Goal: Information Seeking & Learning: Find specific fact

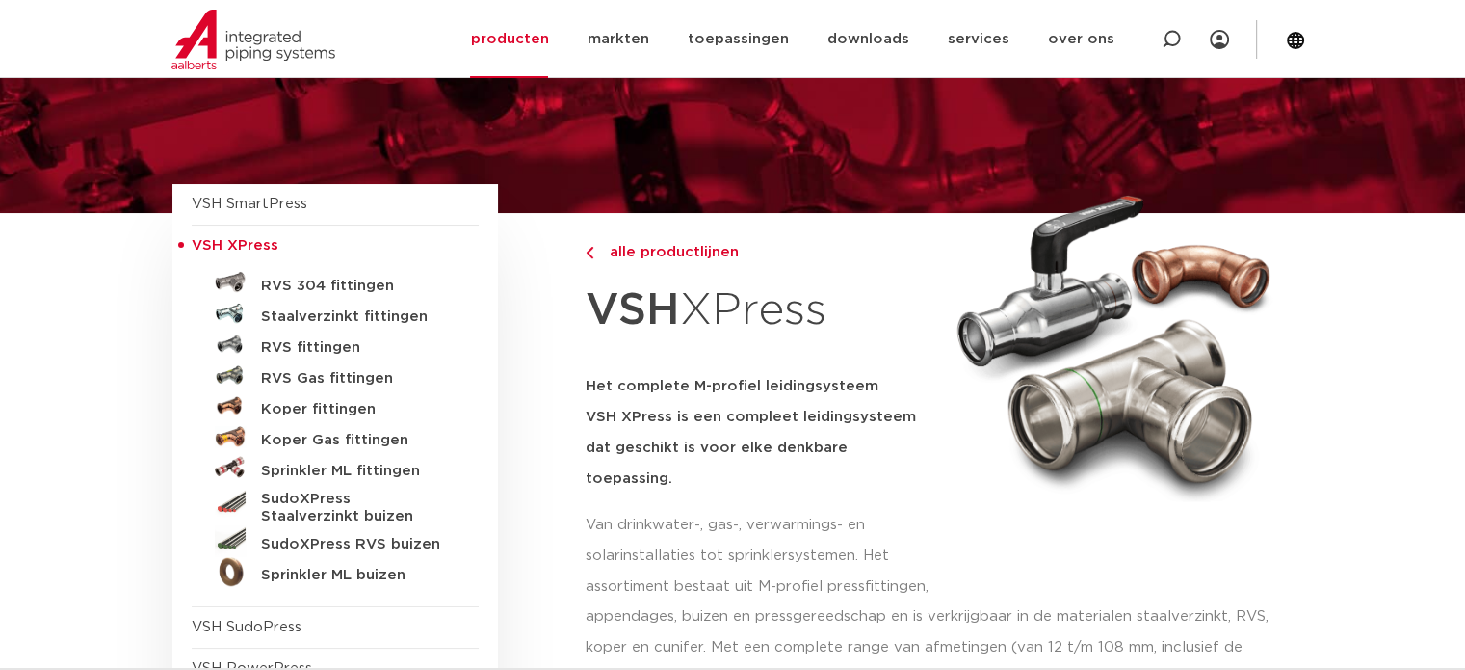
scroll to position [96, 0]
click at [308, 280] on h5 "RVS 304 fittingen" at bounding box center [356, 285] width 191 height 17
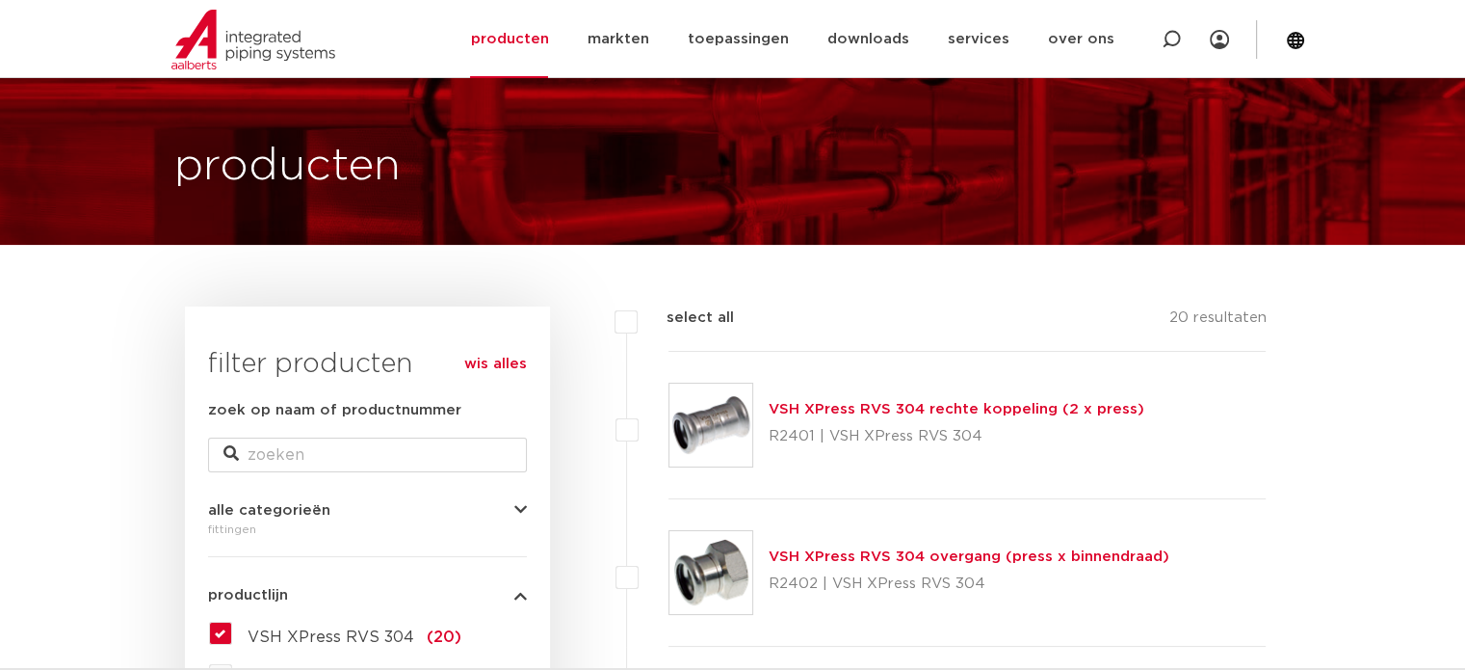
scroll to position [96, 0]
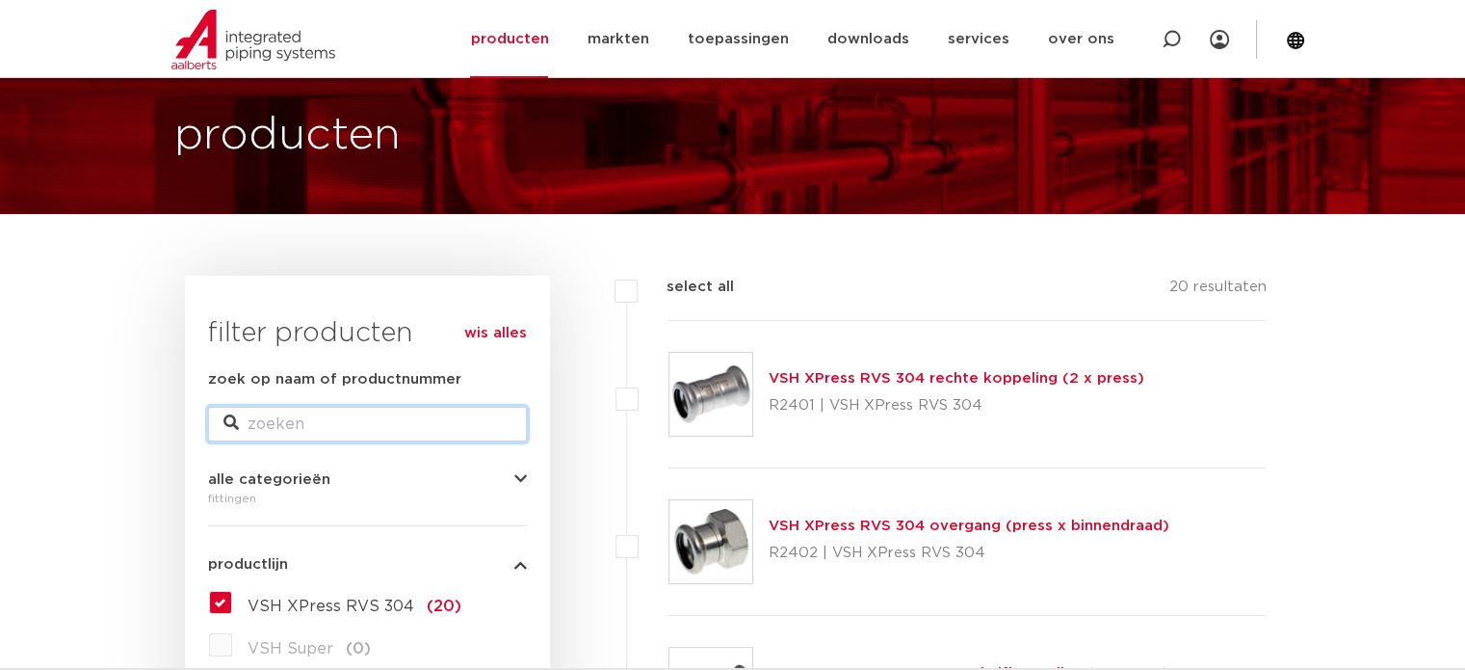
click at [293, 414] on input "zoek op naam of productnummer" at bounding box center [367, 424] width 319 height 35
type input "28mm"
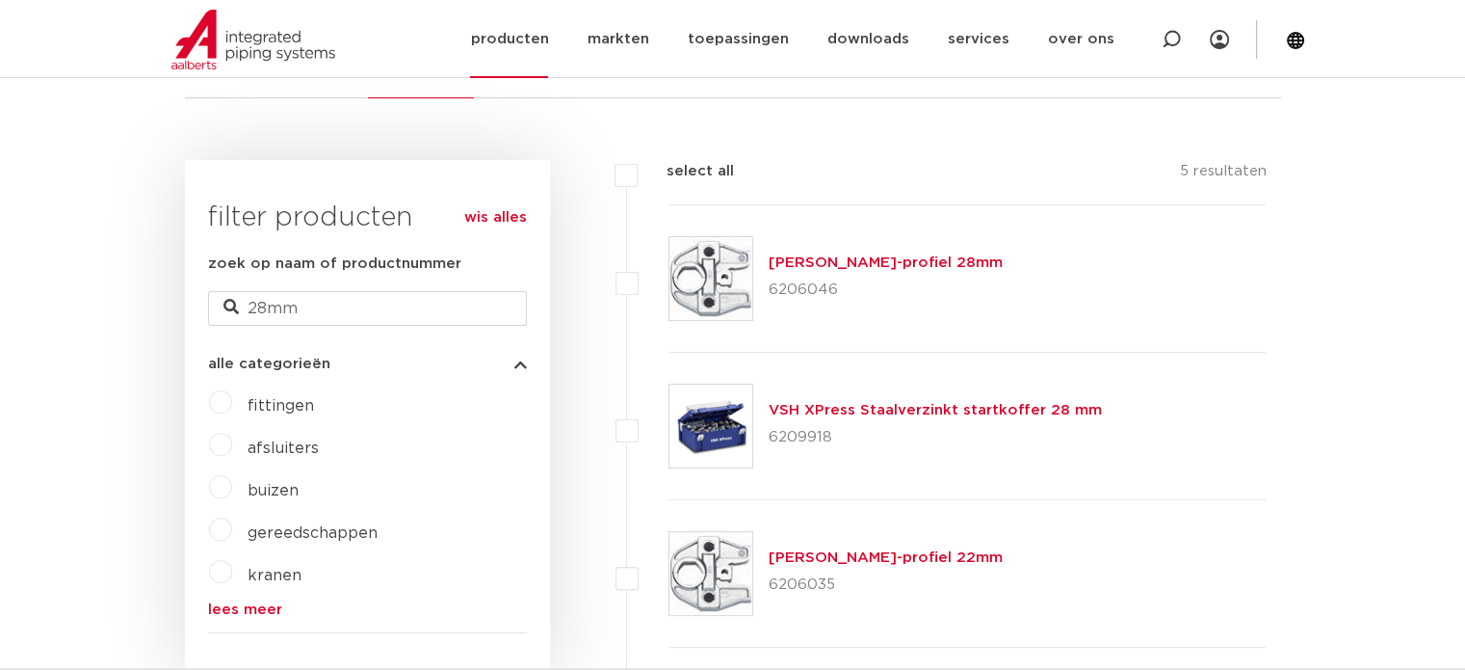
scroll to position [379, 0]
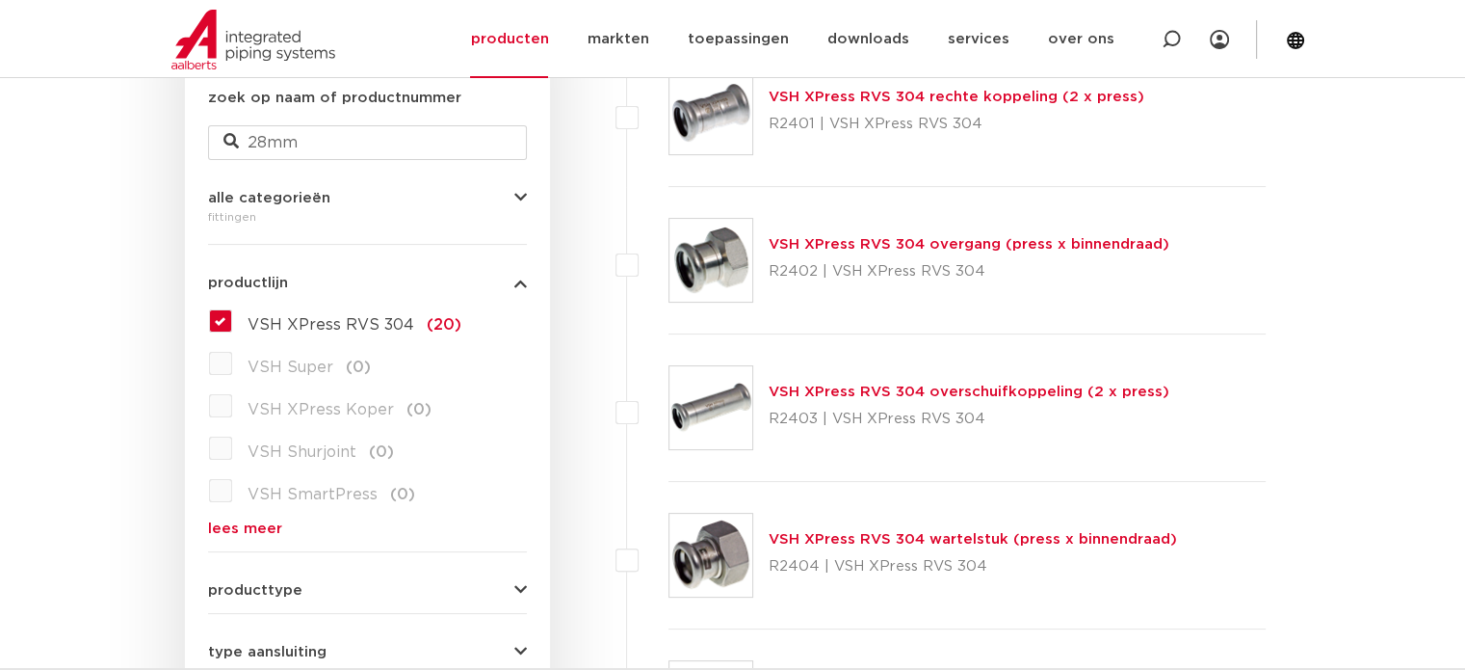
click at [408, 199] on button "alle categorieën" at bounding box center [367, 198] width 319 height 14
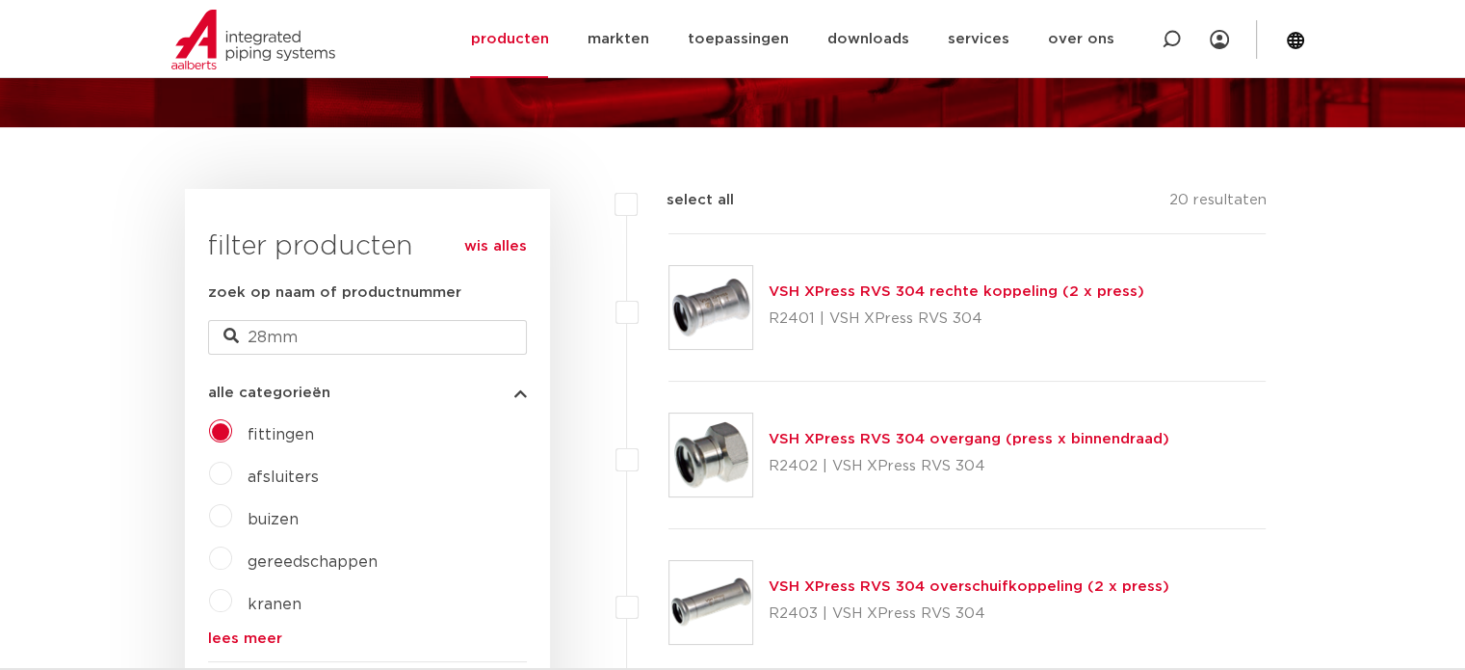
scroll to position [482, 0]
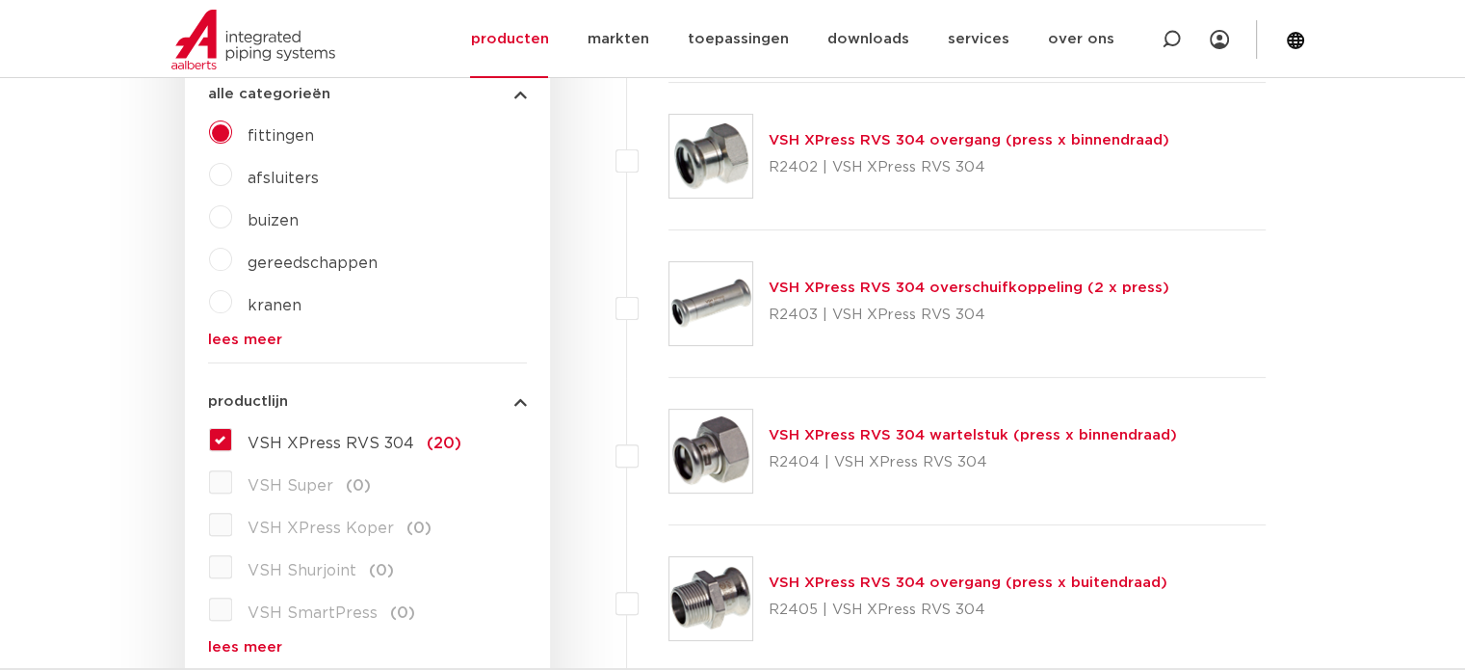
click at [847, 134] on link "VSH XPress RVS 304 overgang (press x binnendraad)" at bounding box center [969, 140] width 401 height 14
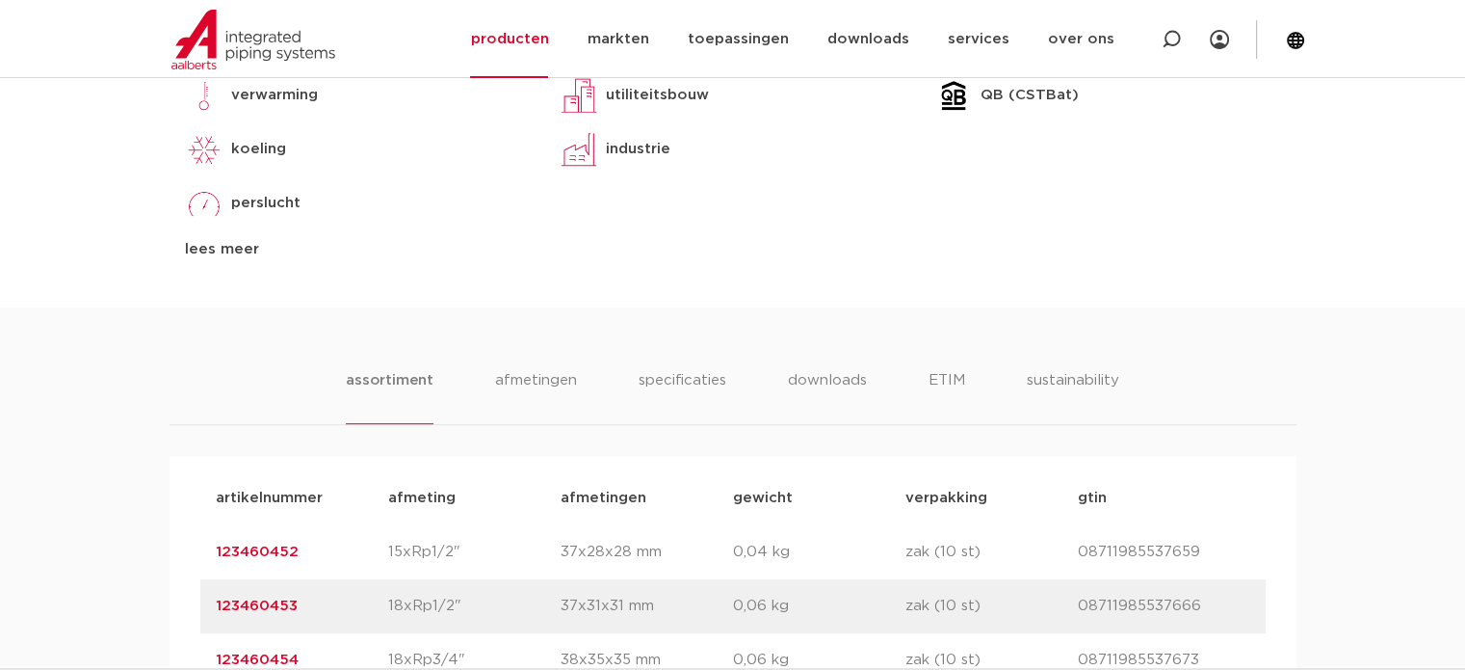
scroll to position [674, 0]
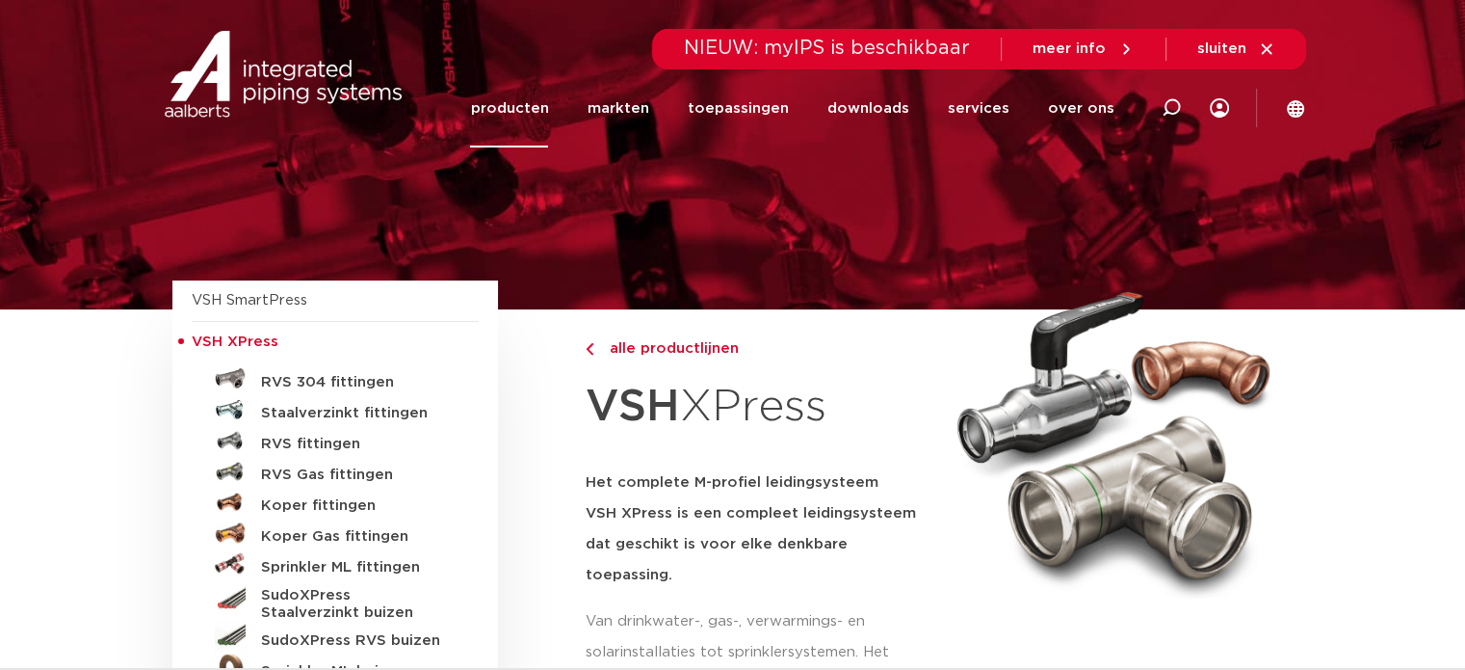
scroll to position [96, 0]
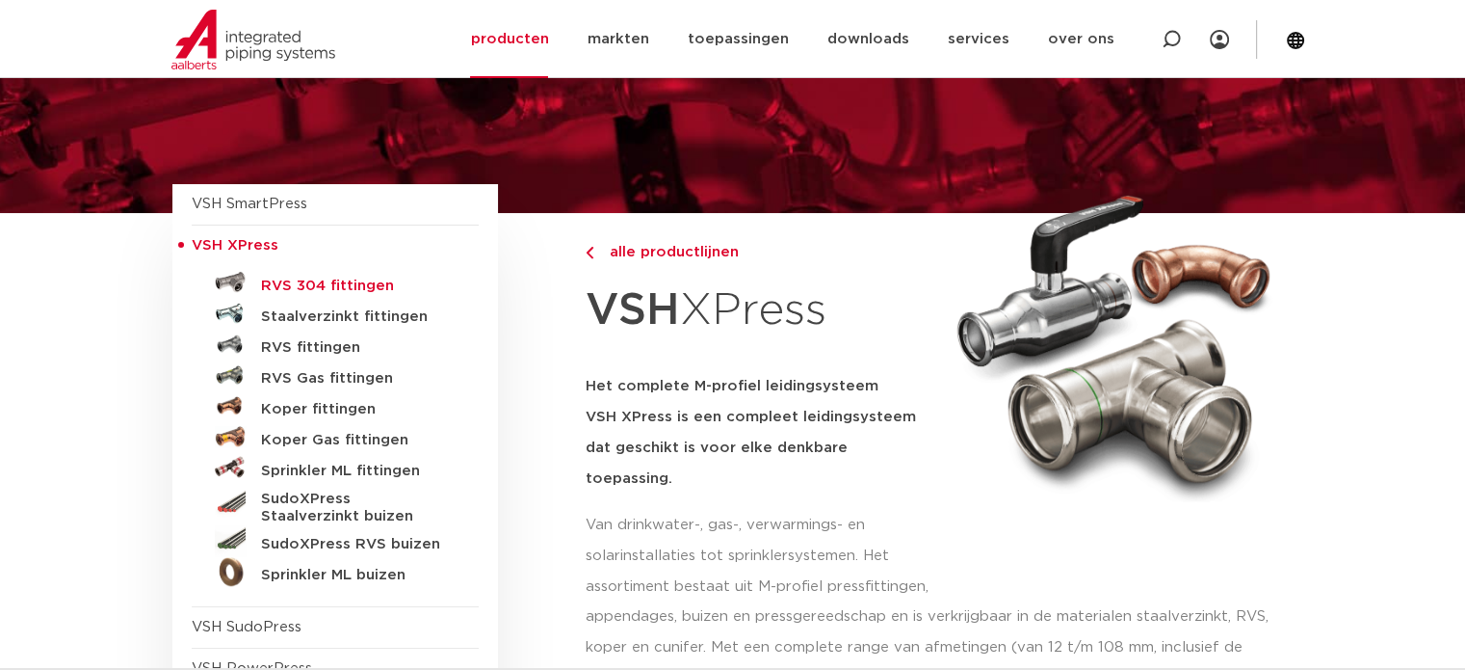
click at [329, 293] on h5 "RVS 304 fittingen" at bounding box center [356, 285] width 191 height 17
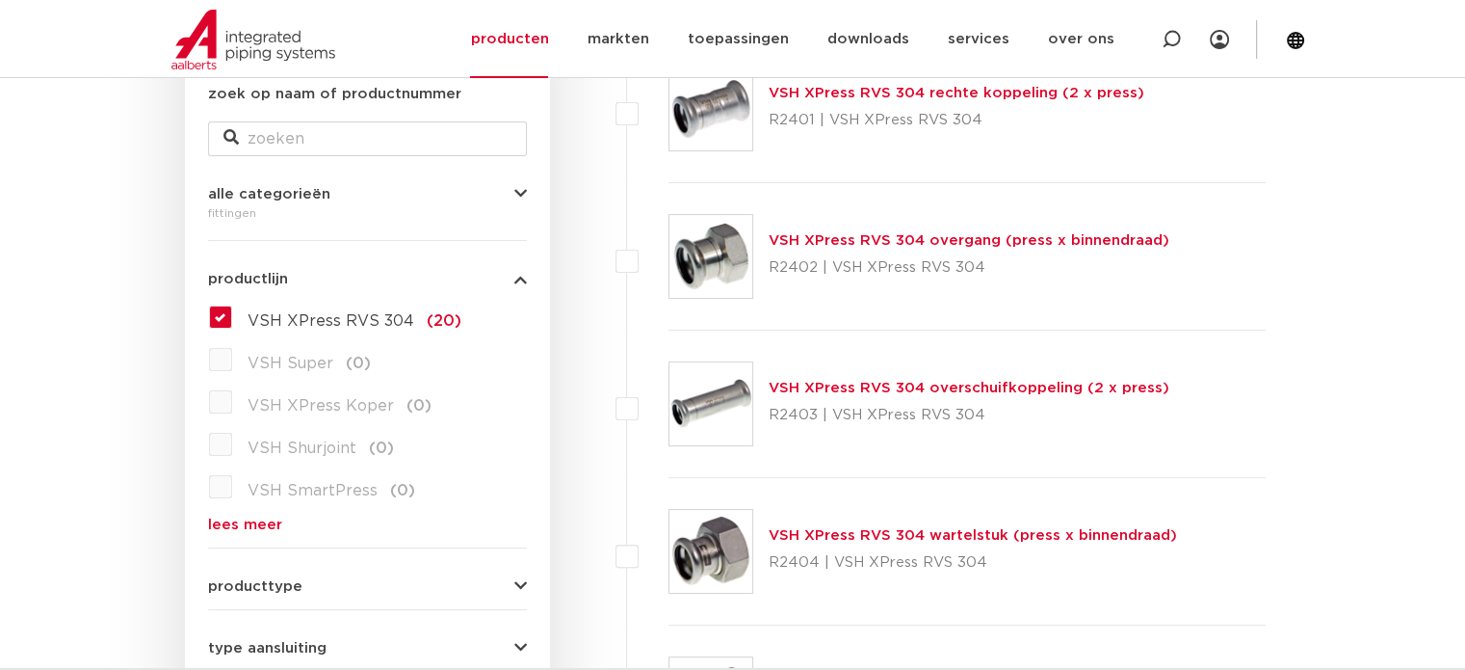
scroll to position [374, 0]
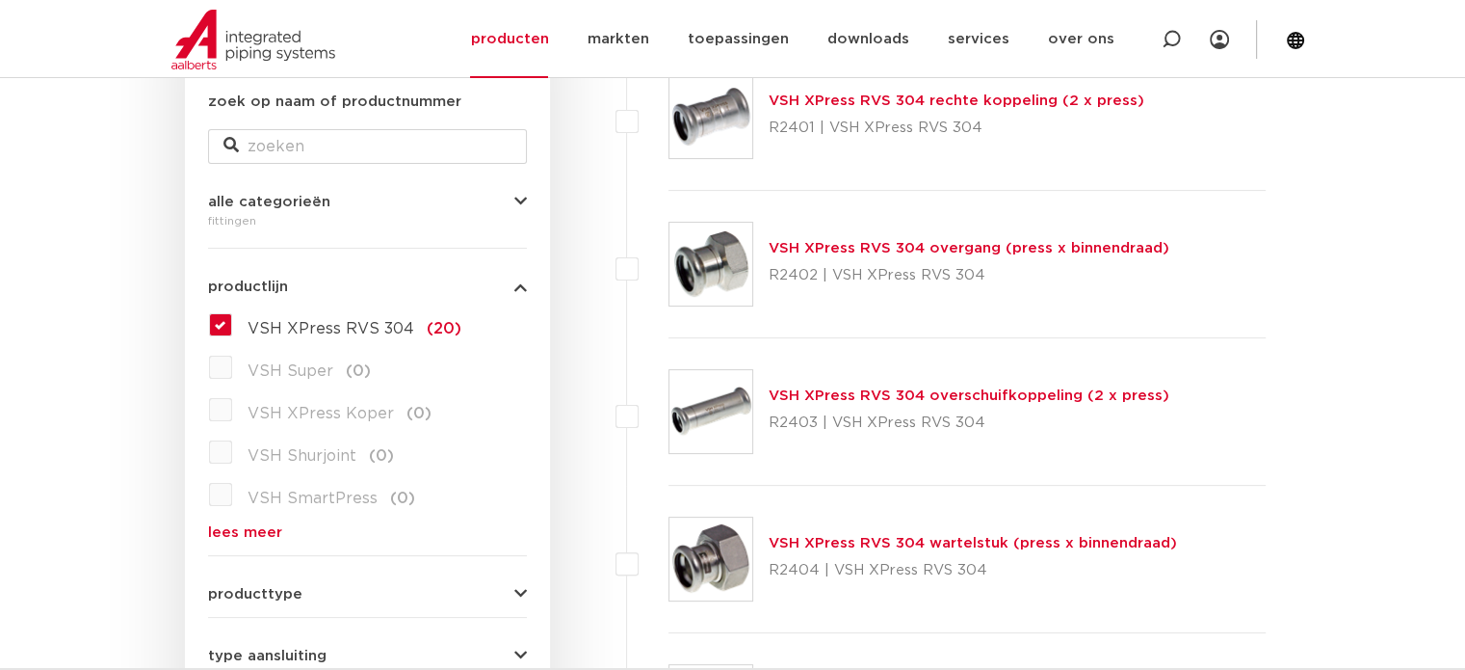
click at [924, 243] on link "VSH XPress RVS 304 overgang (press x binnendraad)" at bounding box center [969, 248] width 401 height 14
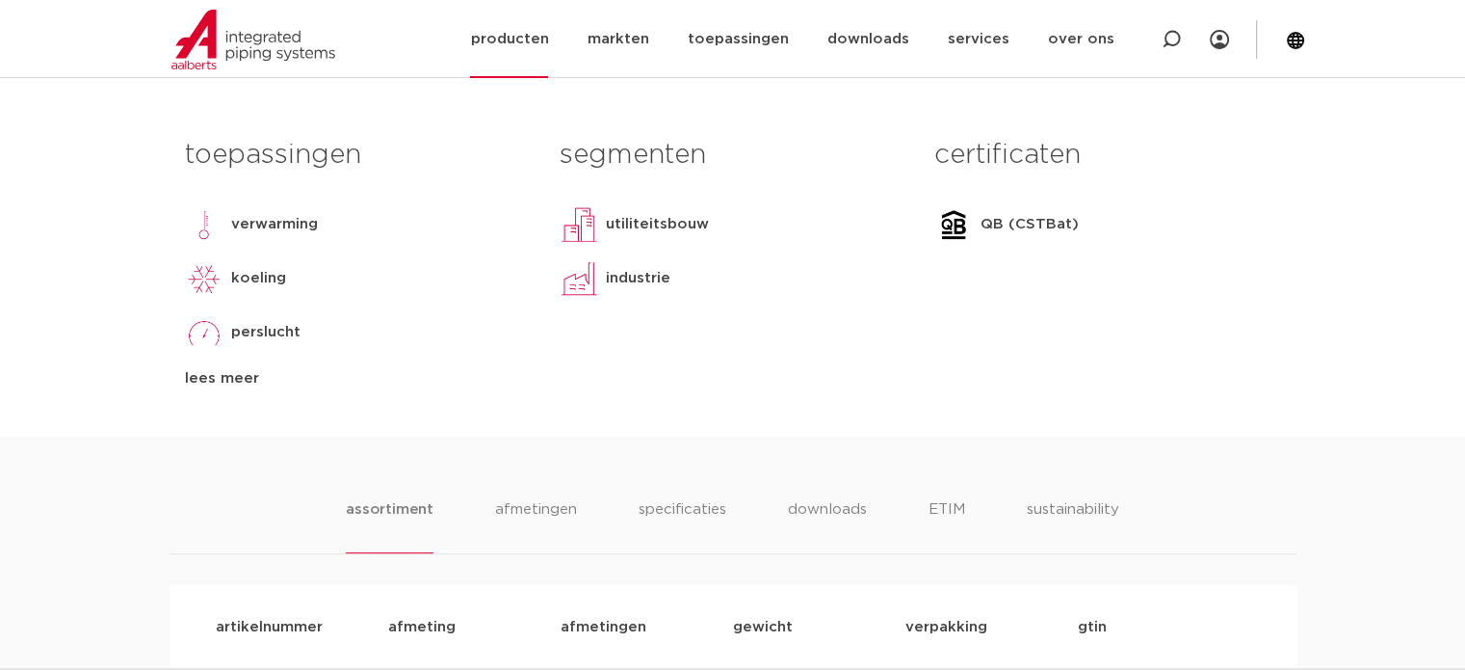
scroll to position [674, 0]
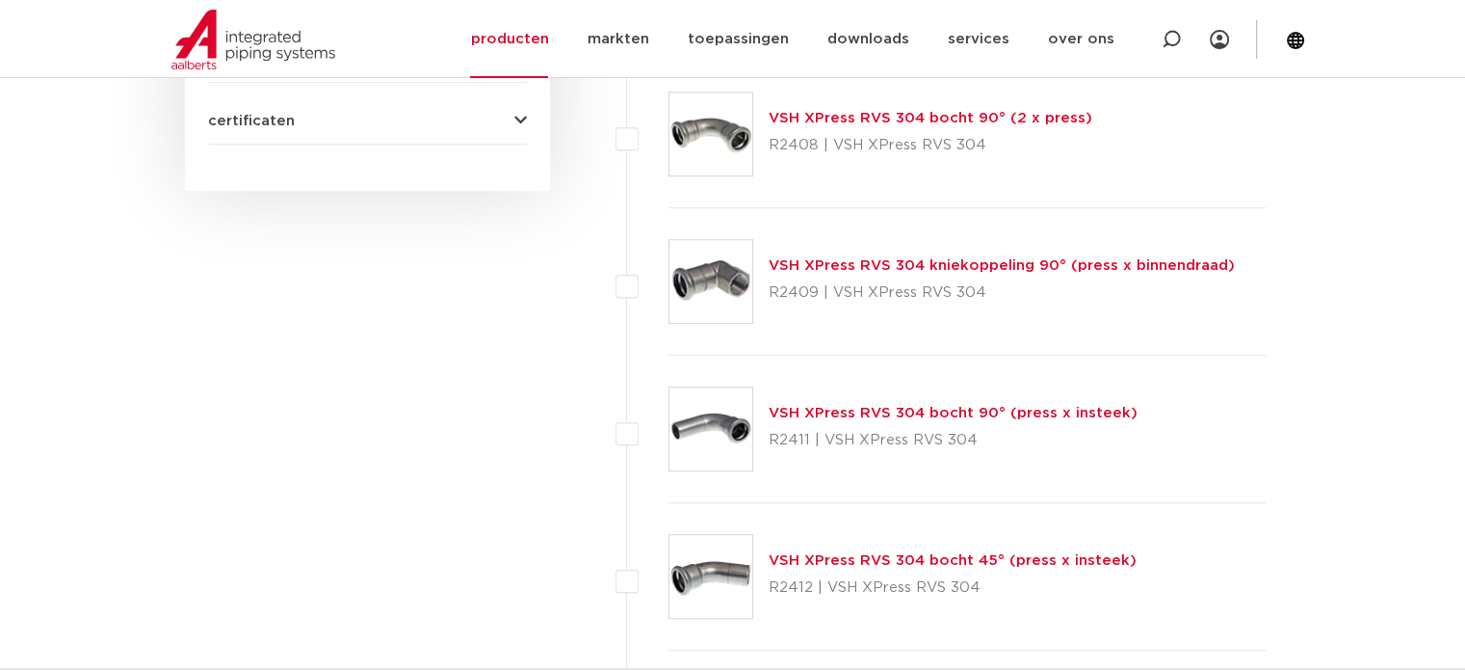
scroll to position [1337, 0]
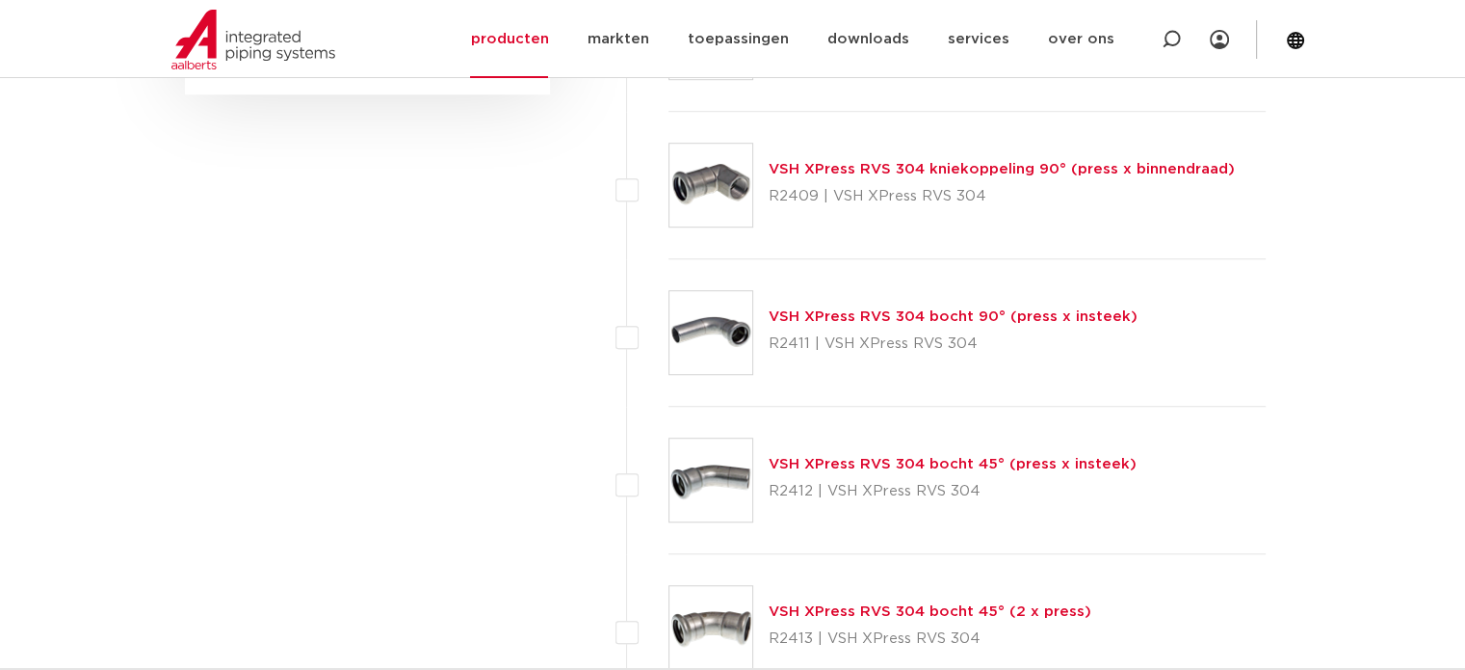
click at [902, 165] on link "VSH XPress RVS 304 kniekoppeling 90° (press x binnendraad)" at bounding box center [1002, 169] width 466 height 14
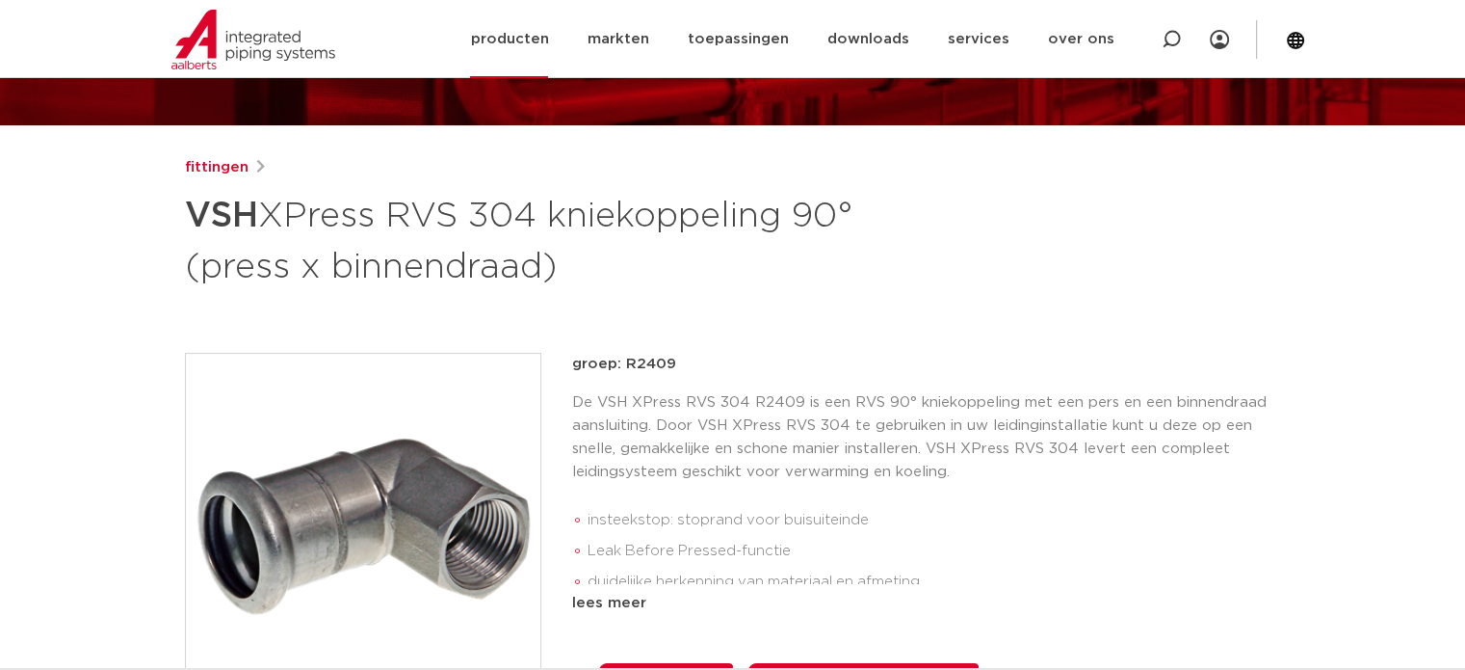
scroll to position [289, 0]
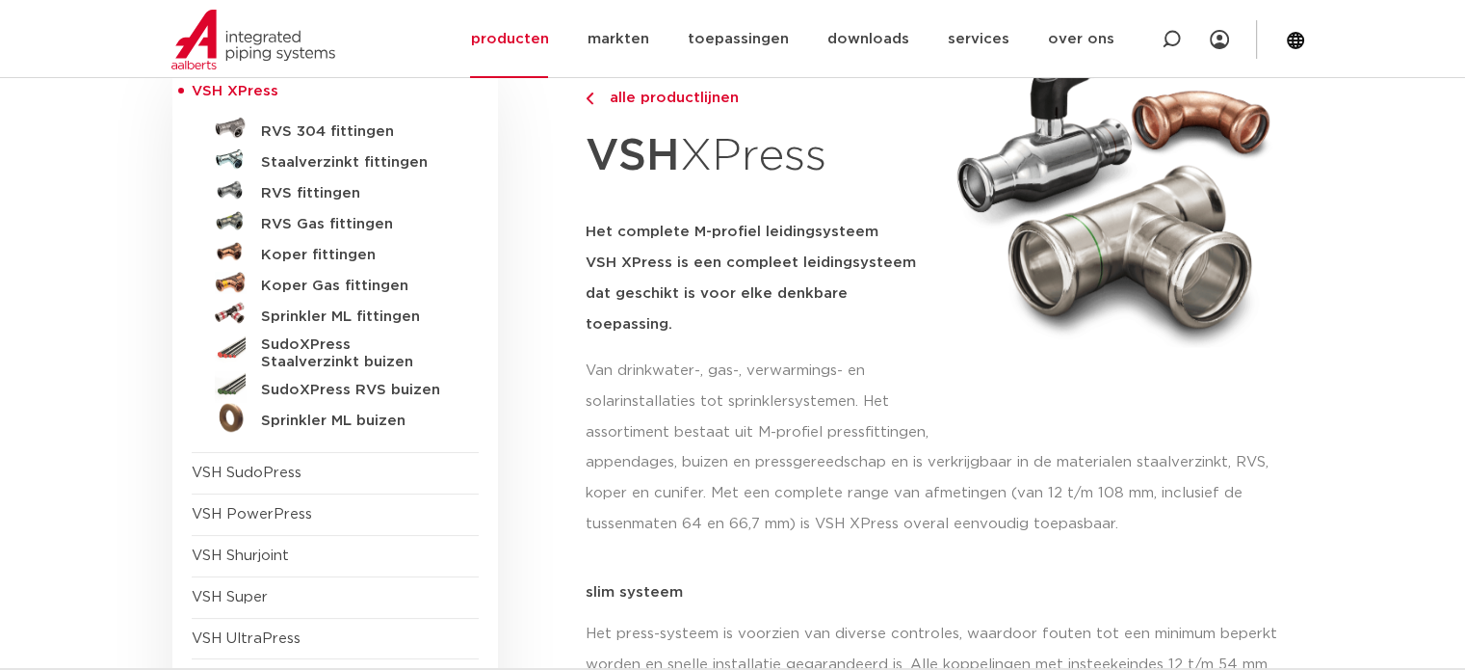
scroll to position [193, 0]
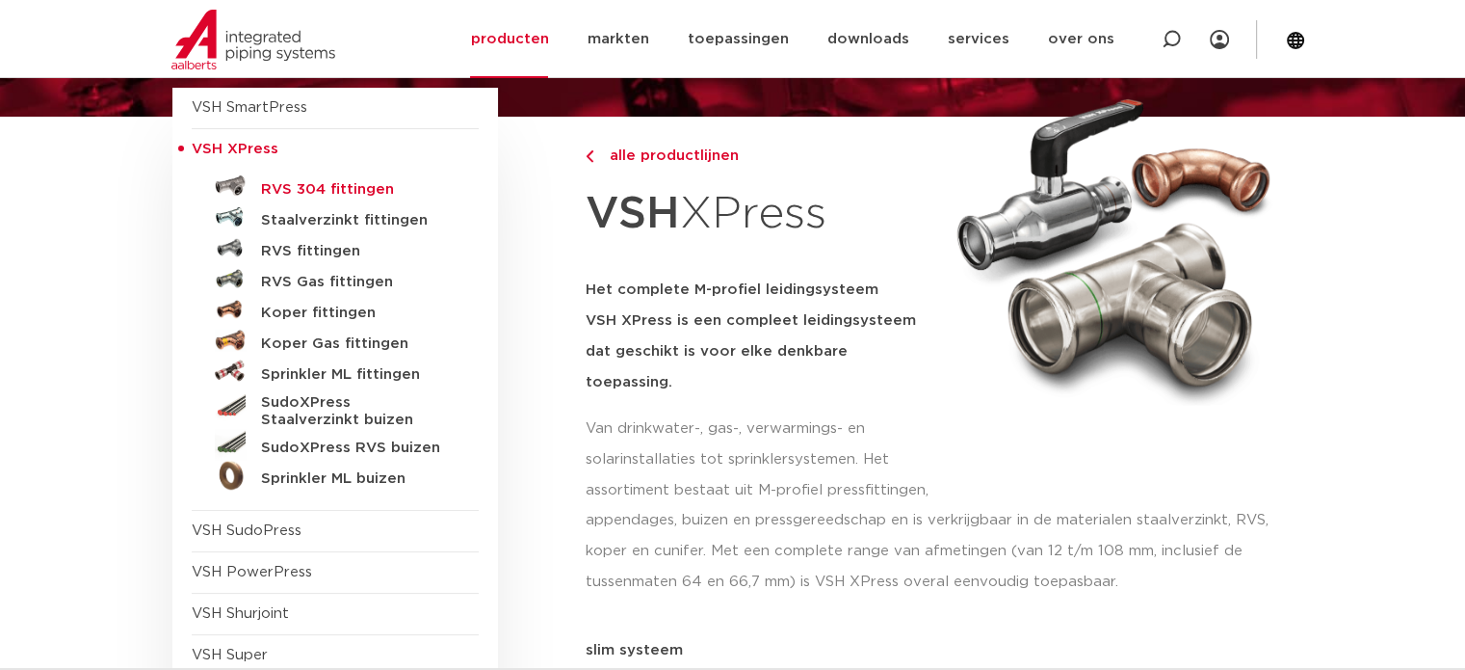
click at [306, 181] on h5 "RVS 304 fittingen" at bounding box center [356, 189] width 191 height 17
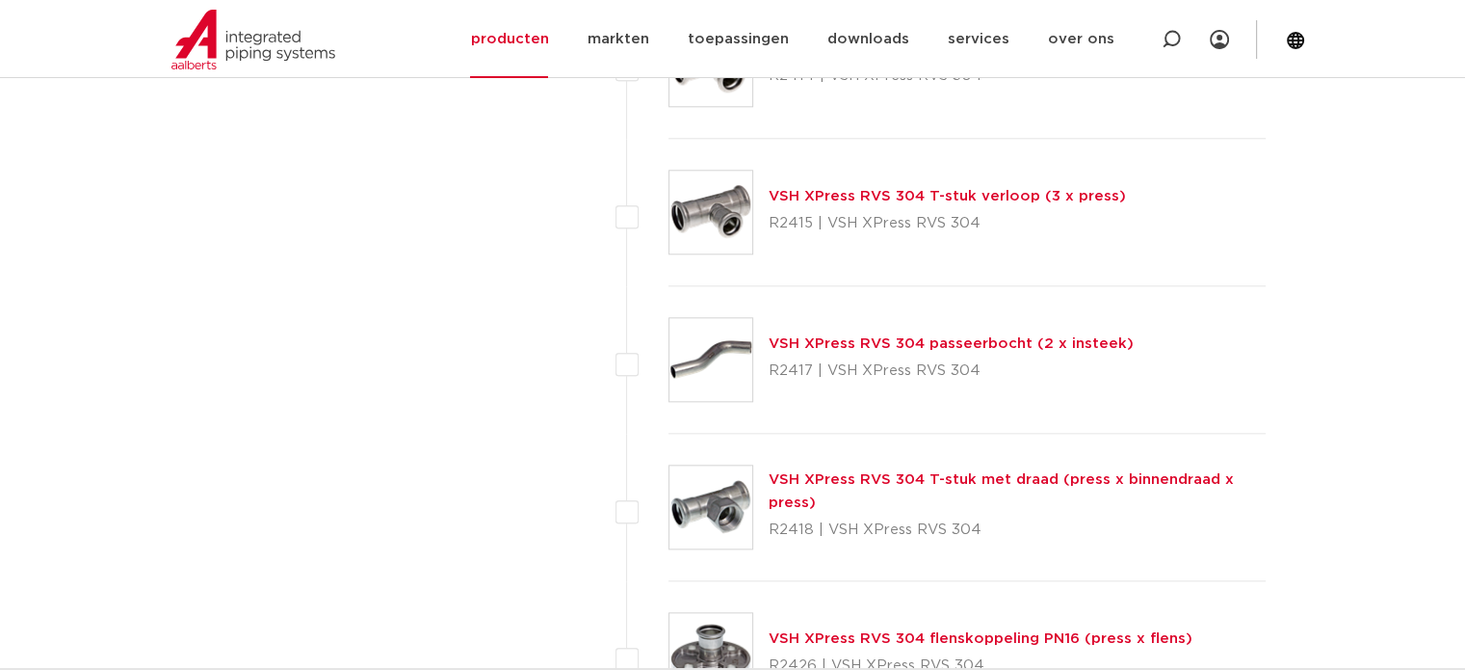
scroll to position [1927, 0]
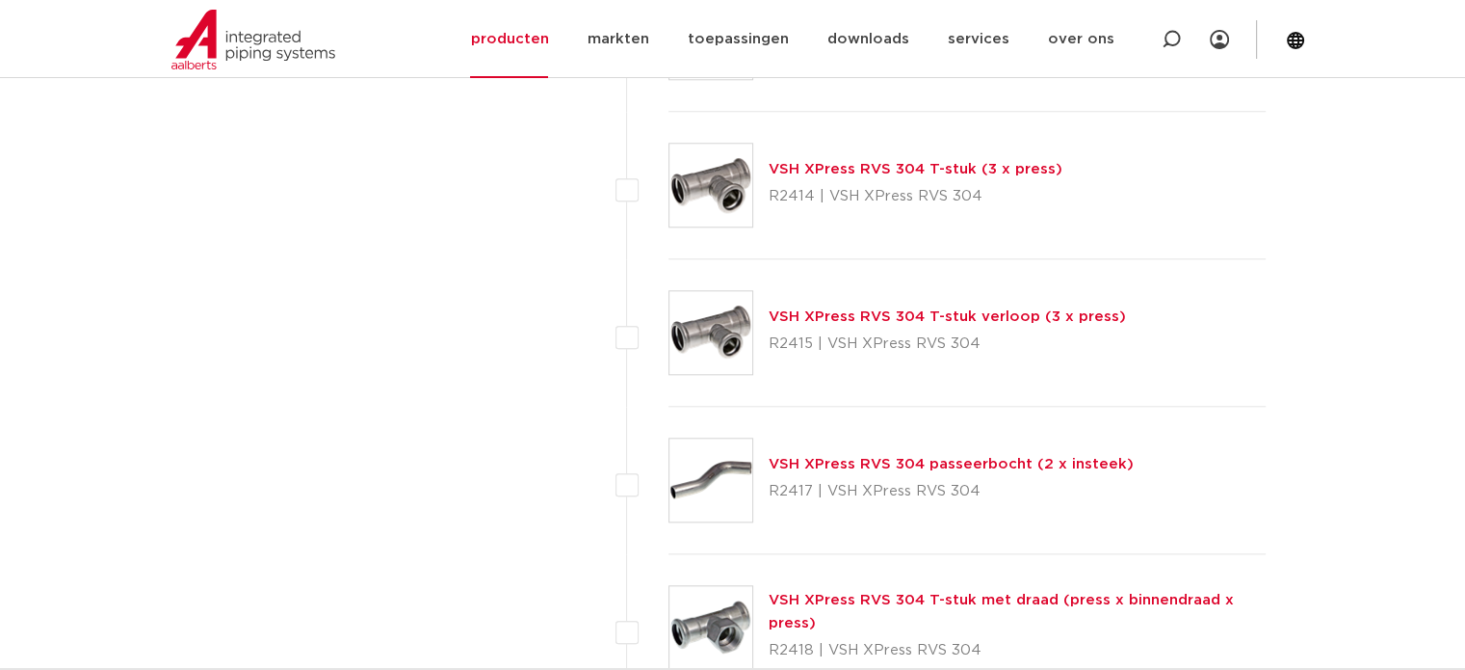
click at [837, 314] on link "VSH XPress RVS 304 T-stuk verloop (3 x press)" at bounding box center [947, 316] width 357 height 14
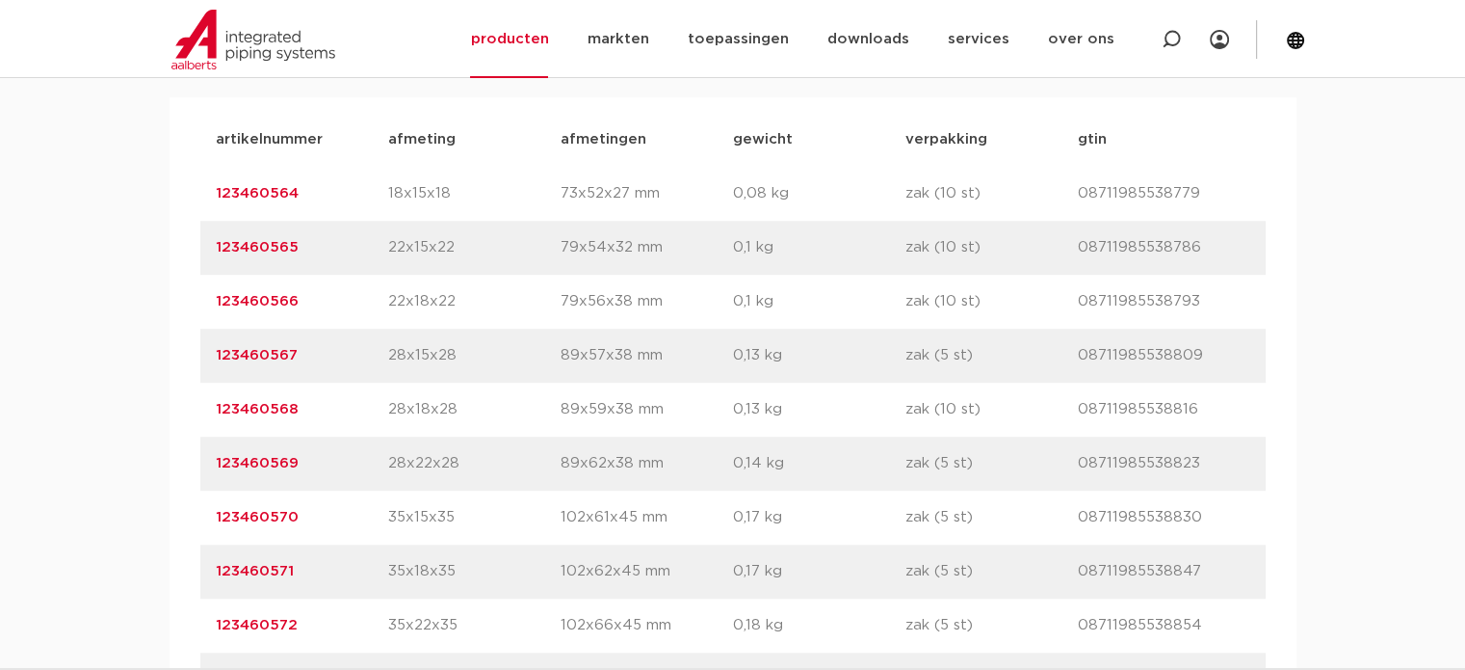
scroll to position [1349, 0]
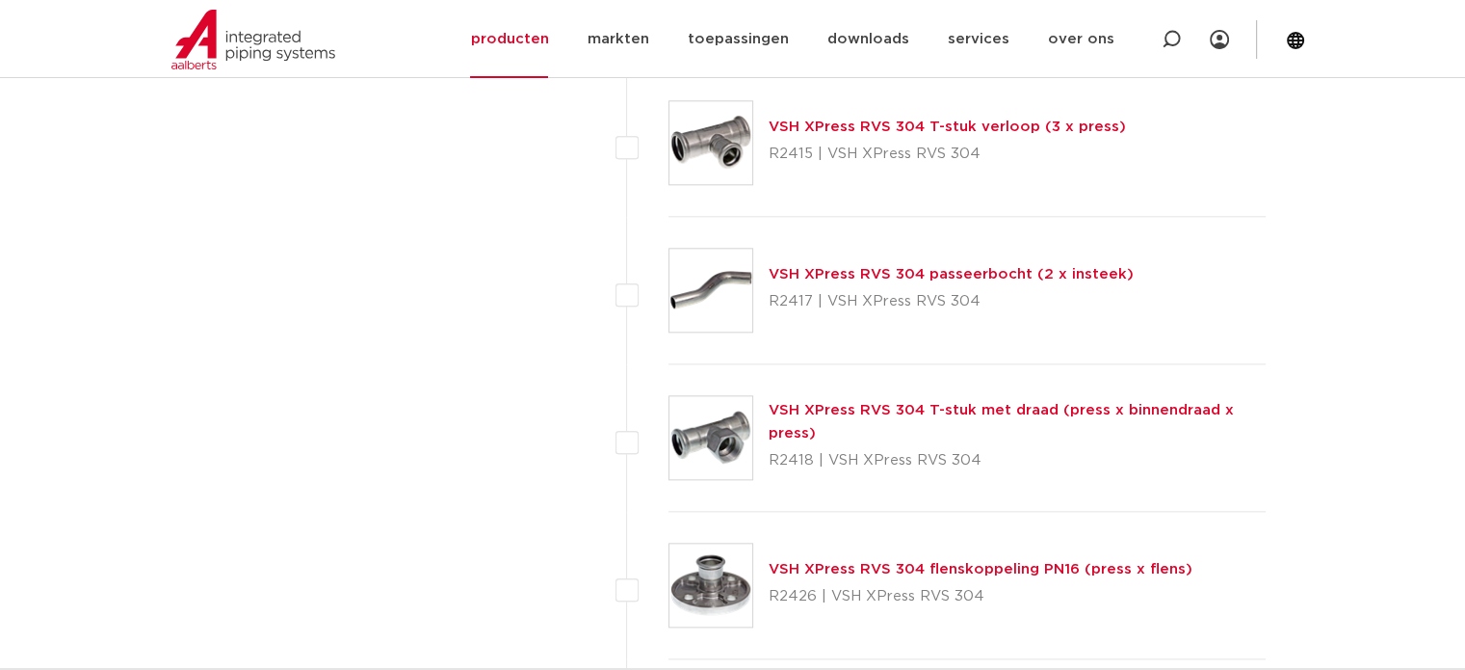
scroll to position [2119, 0]
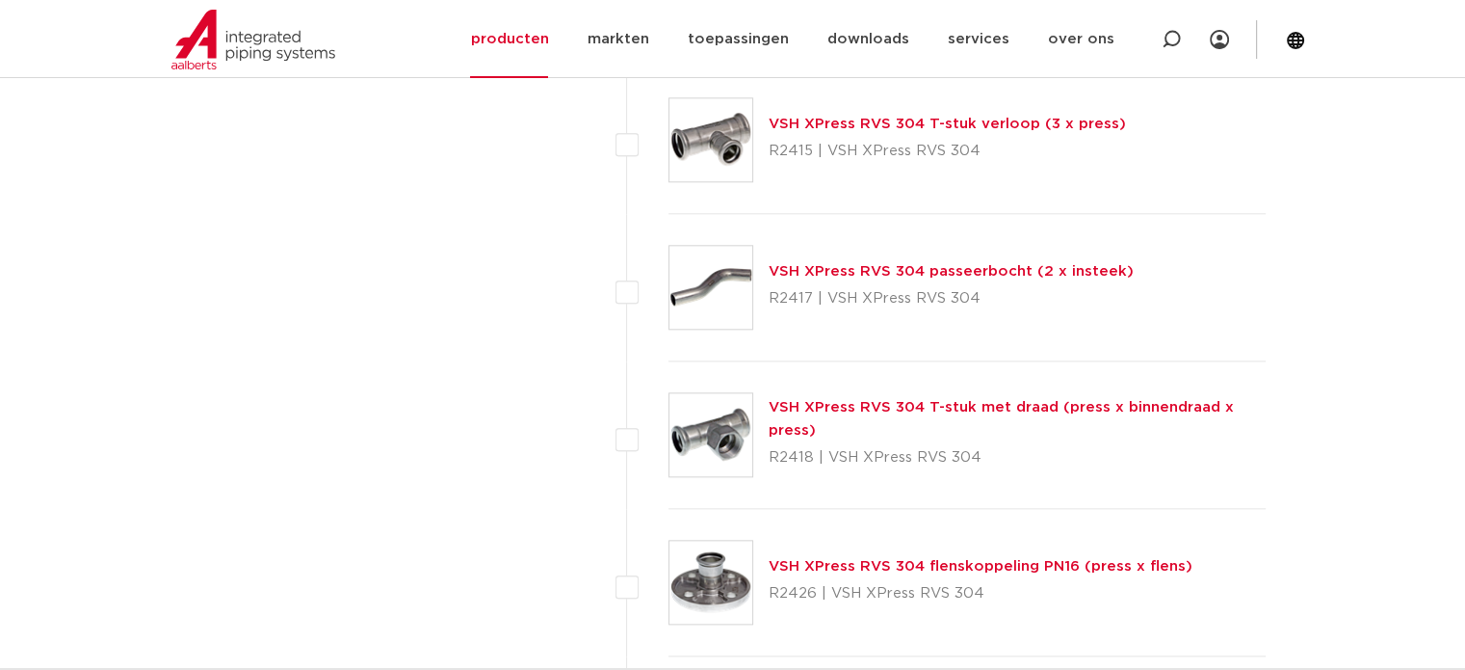
click at [939, 400] on link "VSH XPress RVS 304 T-stuk met draad (press x binnendraad x press)" at bounding box center [1001, 419] width 465 height 38
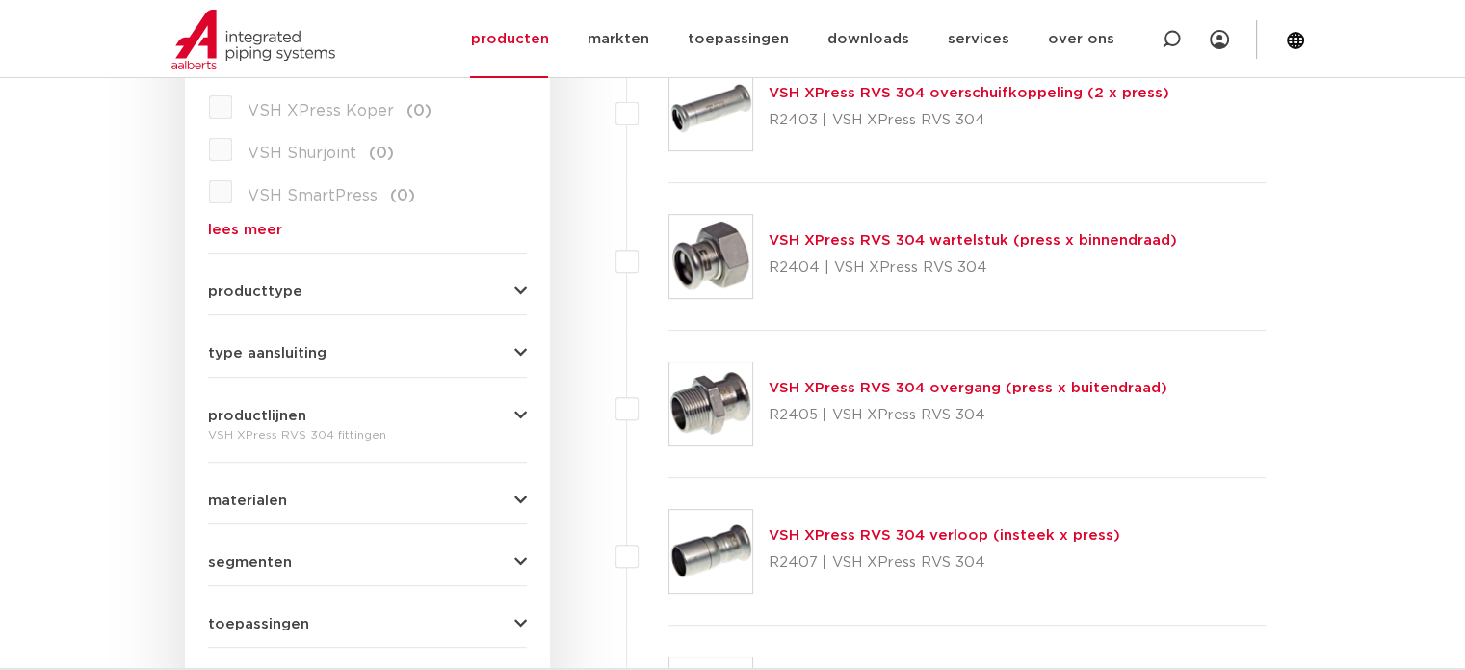
scroll to position [674, 0]
click at [872, 235] on link "VSH XPress RVS 304 wartelstuk (press x binnendraad)" at bounding box center [973, 242] width 408 height 14
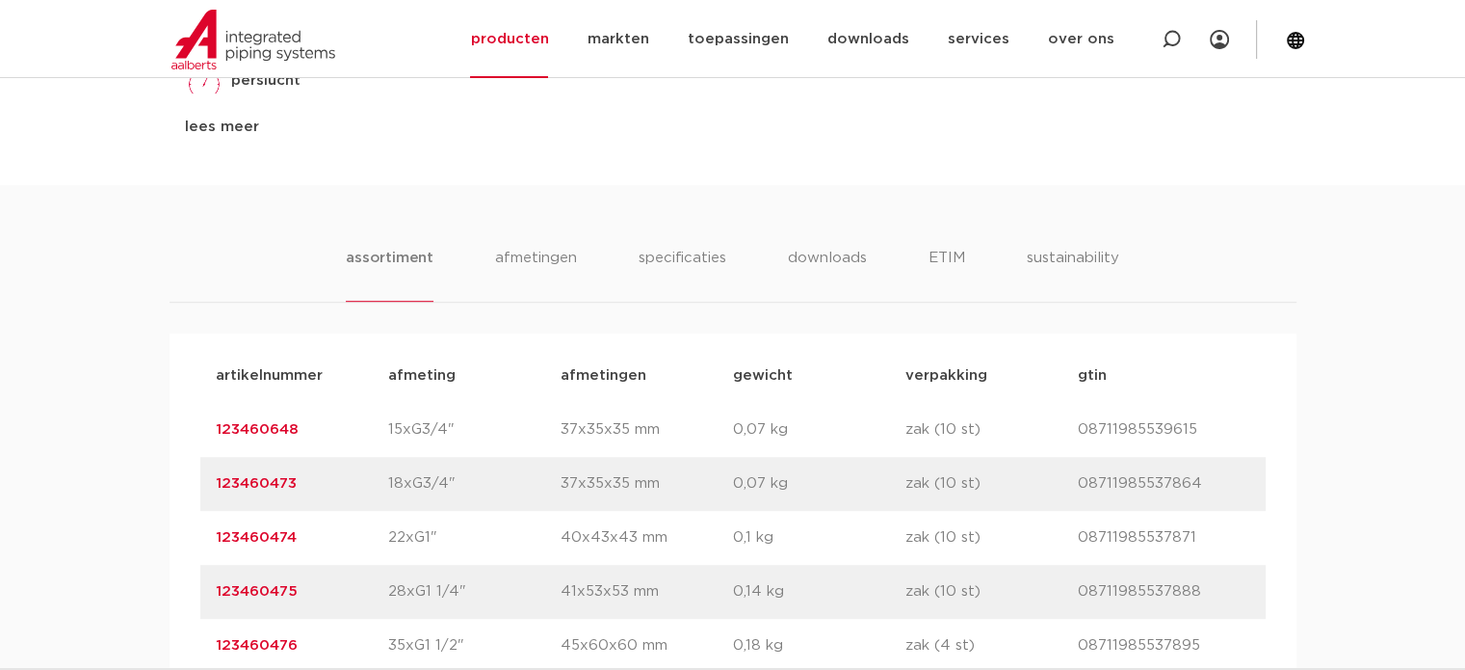
scroll to position [771, 0]
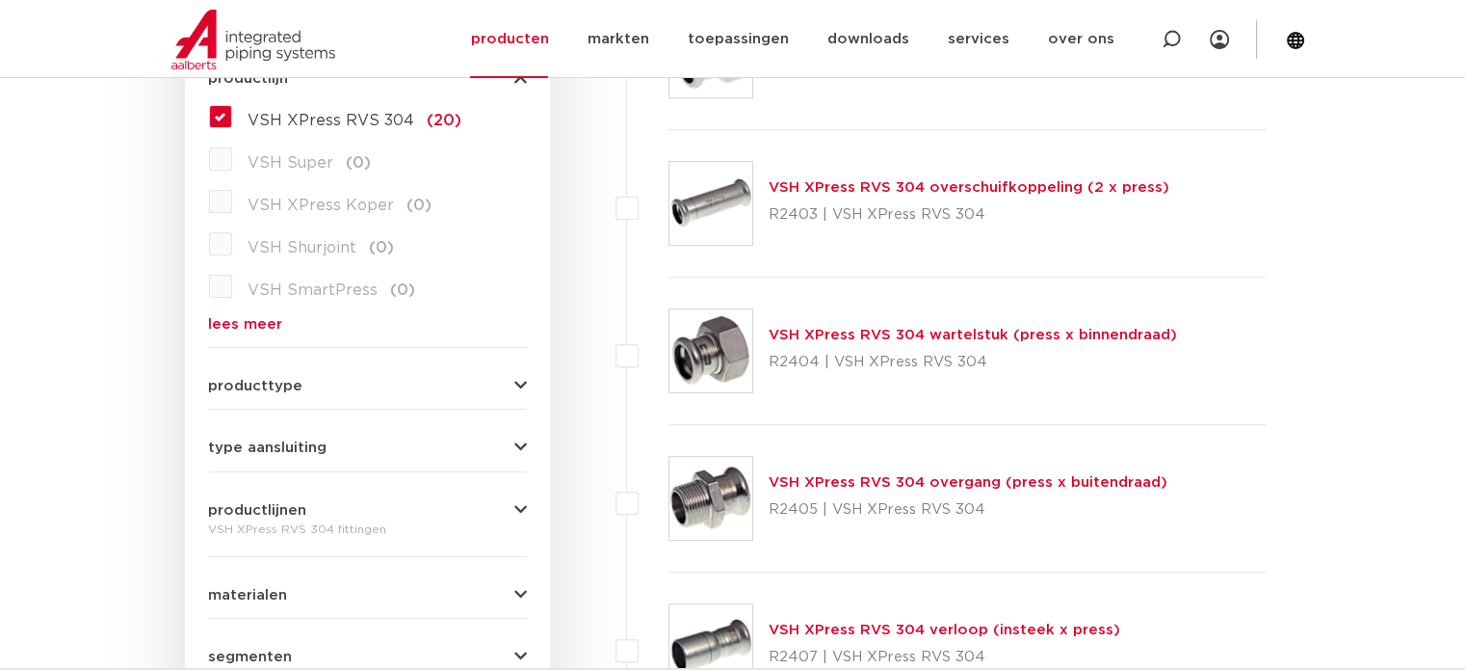
scroll to position [497, 0]
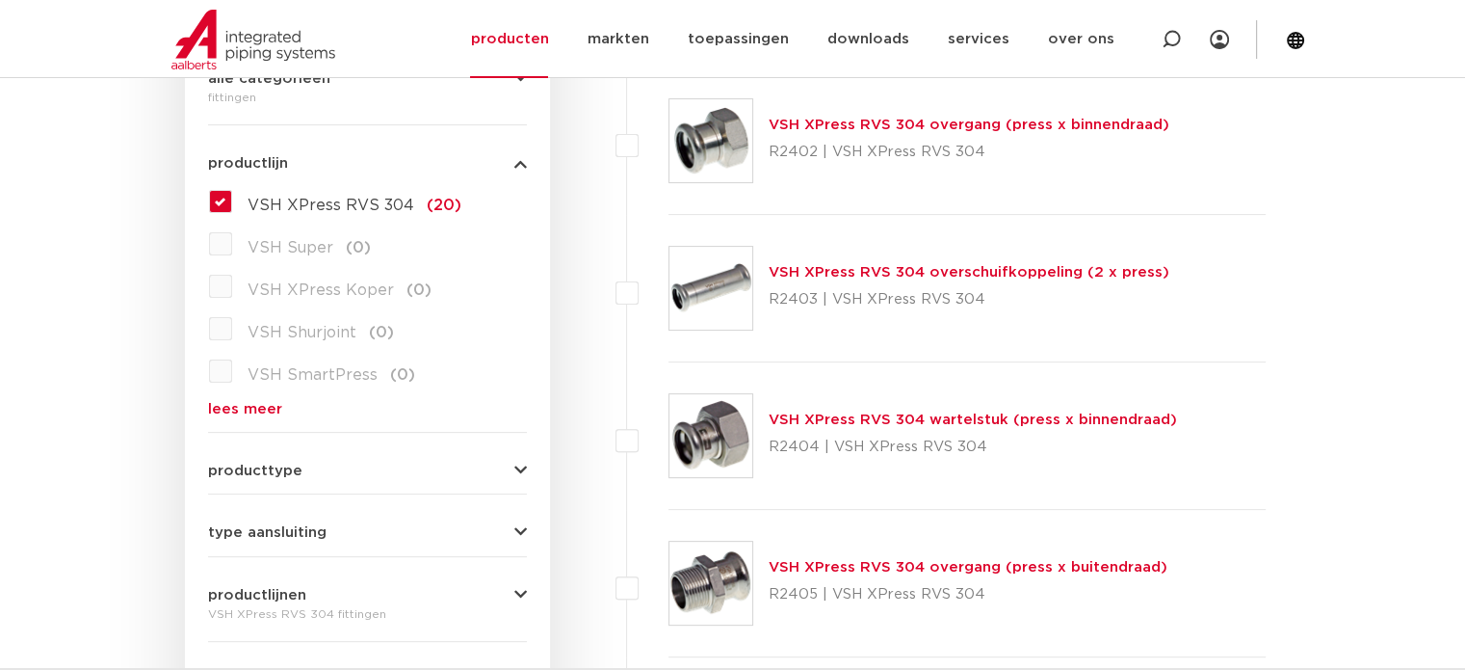
click at [861, 412] on link "VSH XPress RVS 304 wartelstuk (press x binnendraad)" at bounding box center [973, 419] width 408 height 14
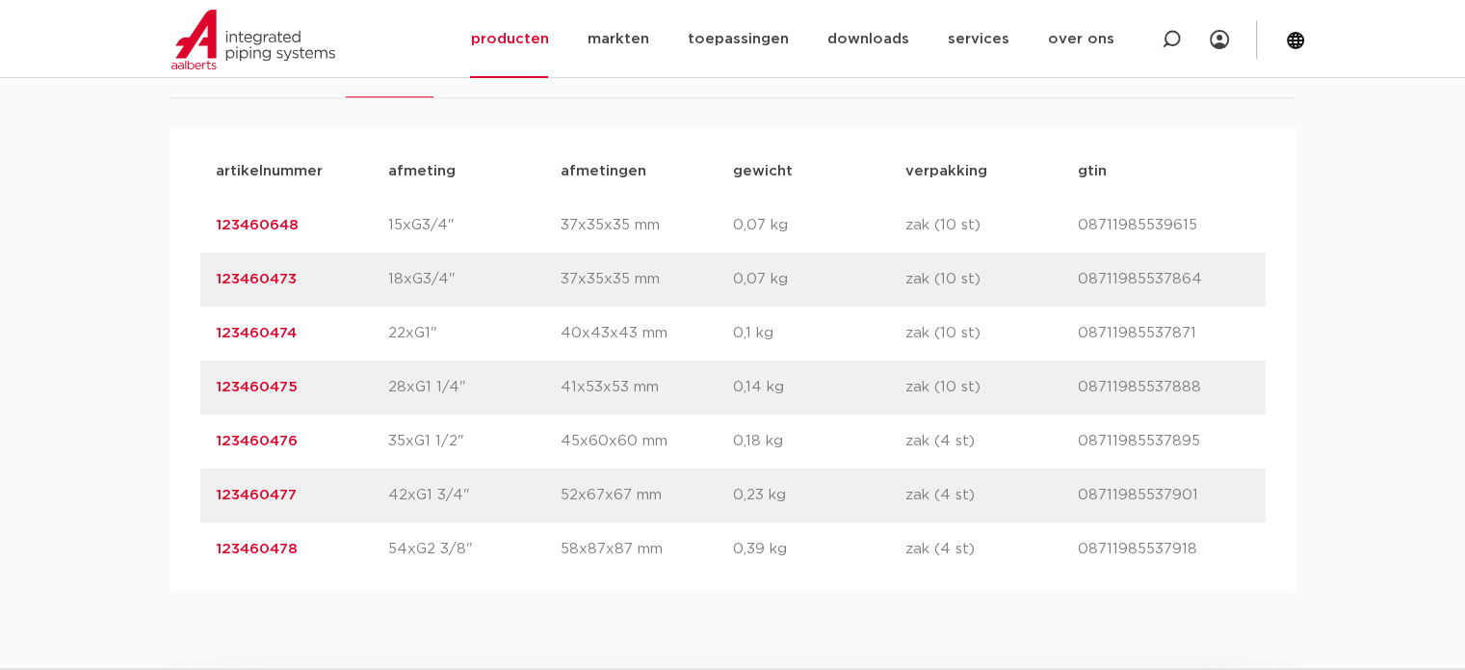
scroll to position [1252, 0]
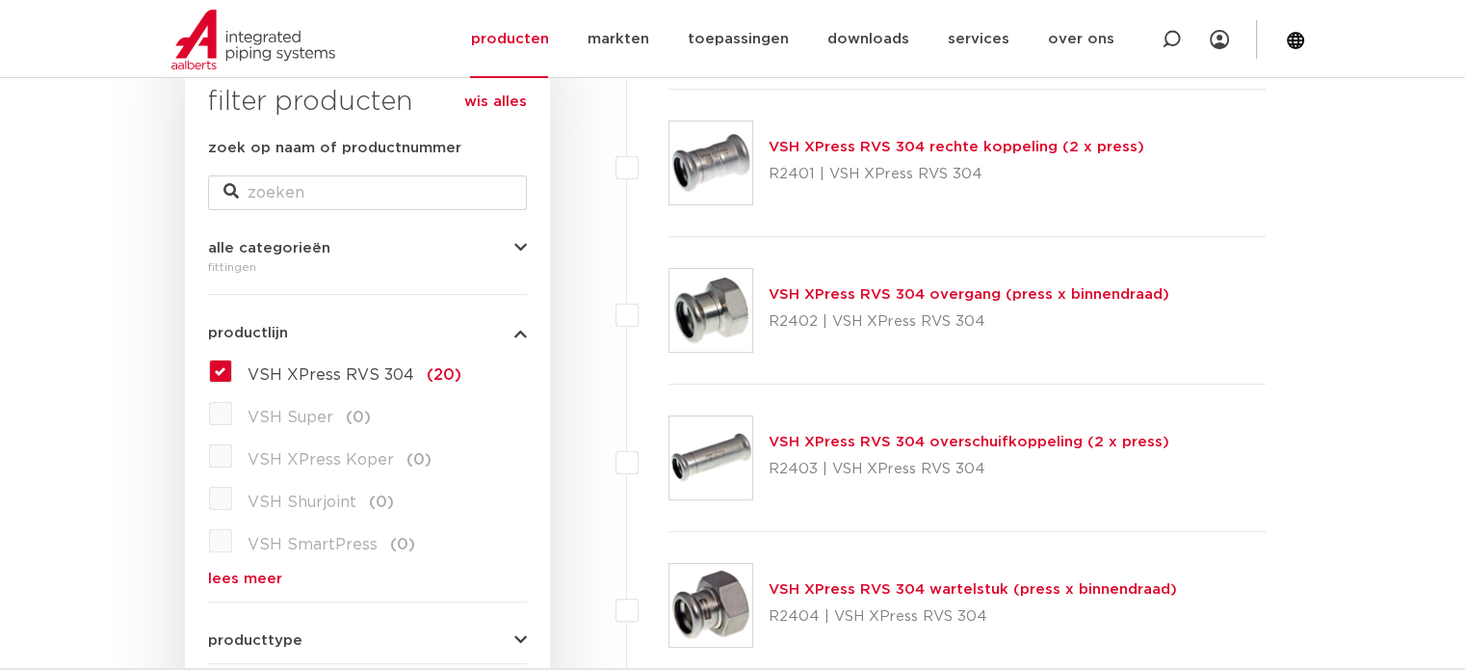
scroll to position [304, 0]
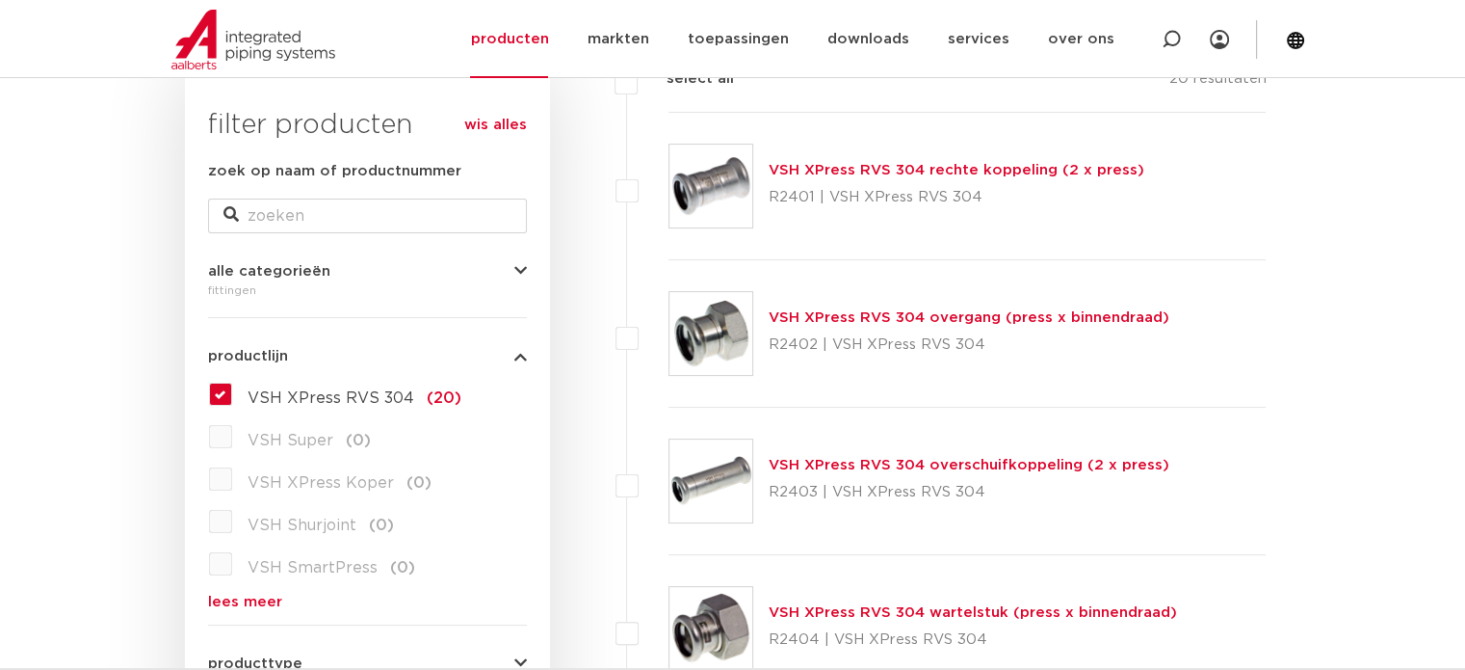
click at [873, 315] on link "VSH XPress RVS 304 overgang (press x binnendraad)" at bounding box center [969, 317] width 401 height 14
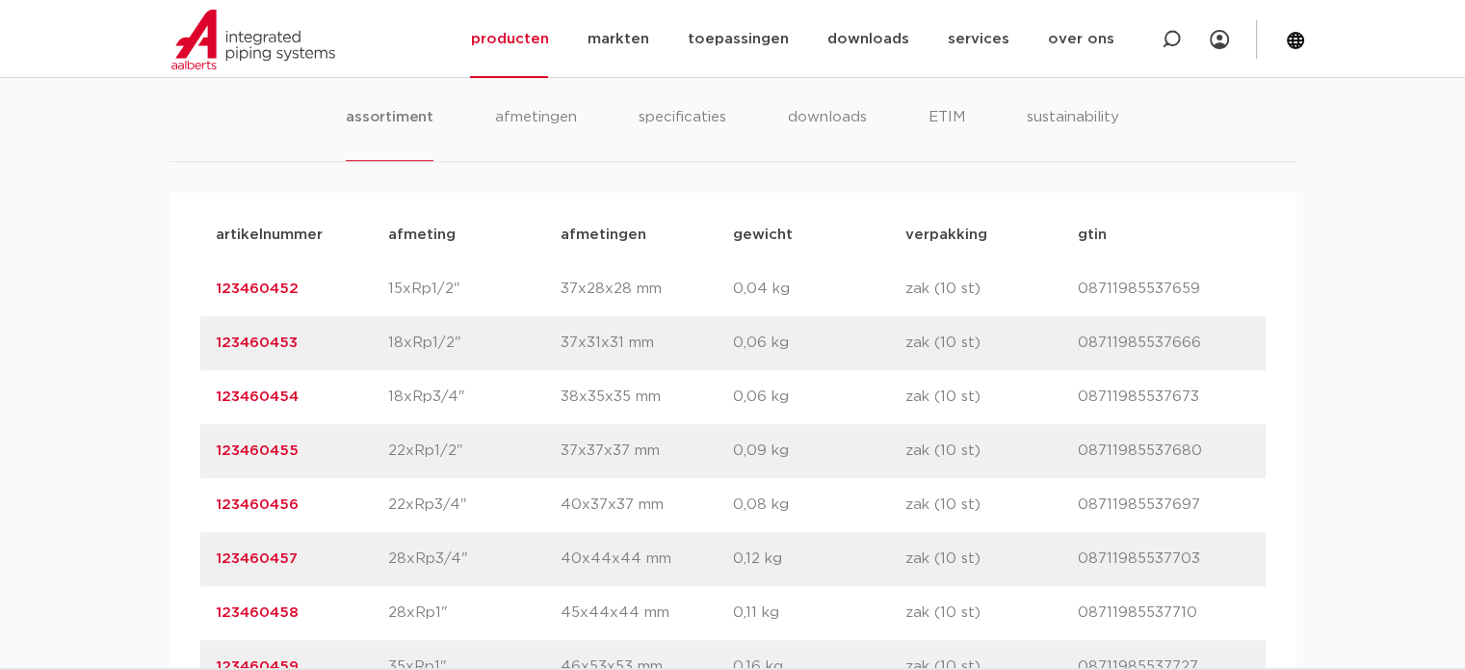
scroll to position [1252, 0]
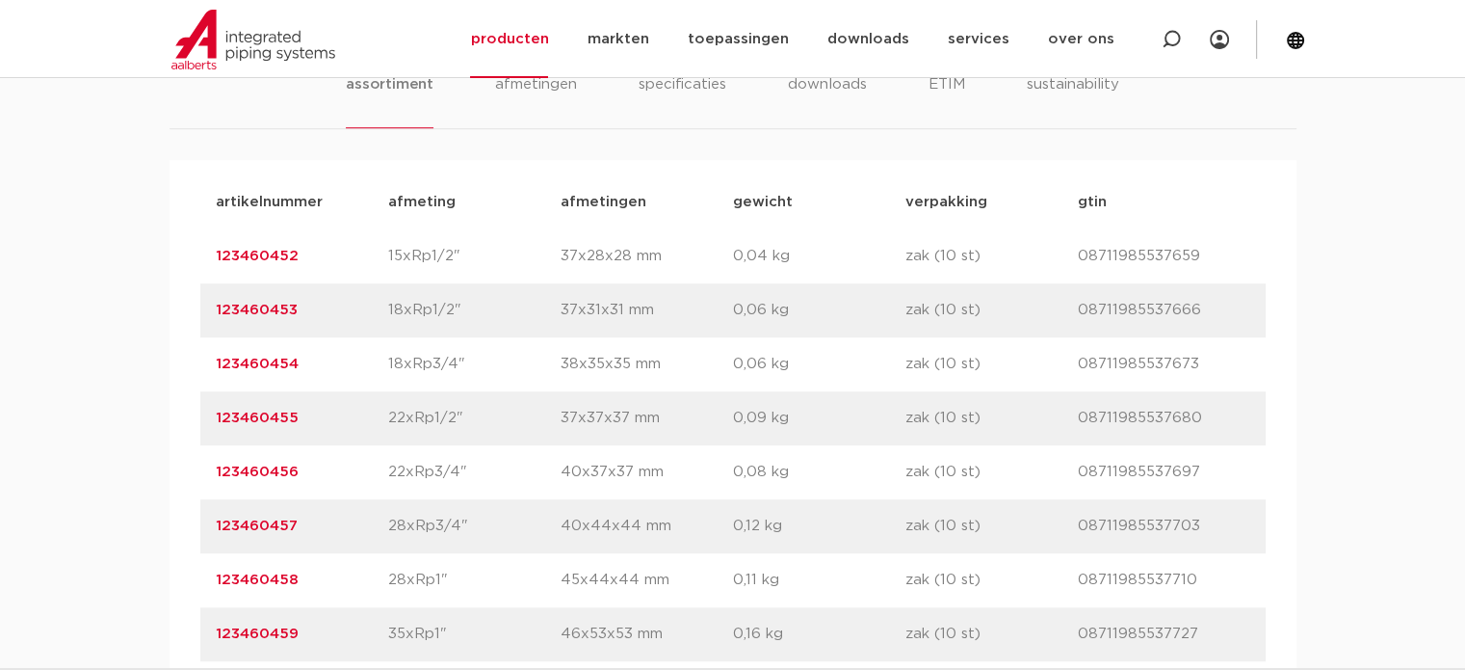
click at [290, 251] on link "123460452" at bounding box center [257, 256] width 83 height 14
